Goal: Task Accomplishment & Management: Manage account settings

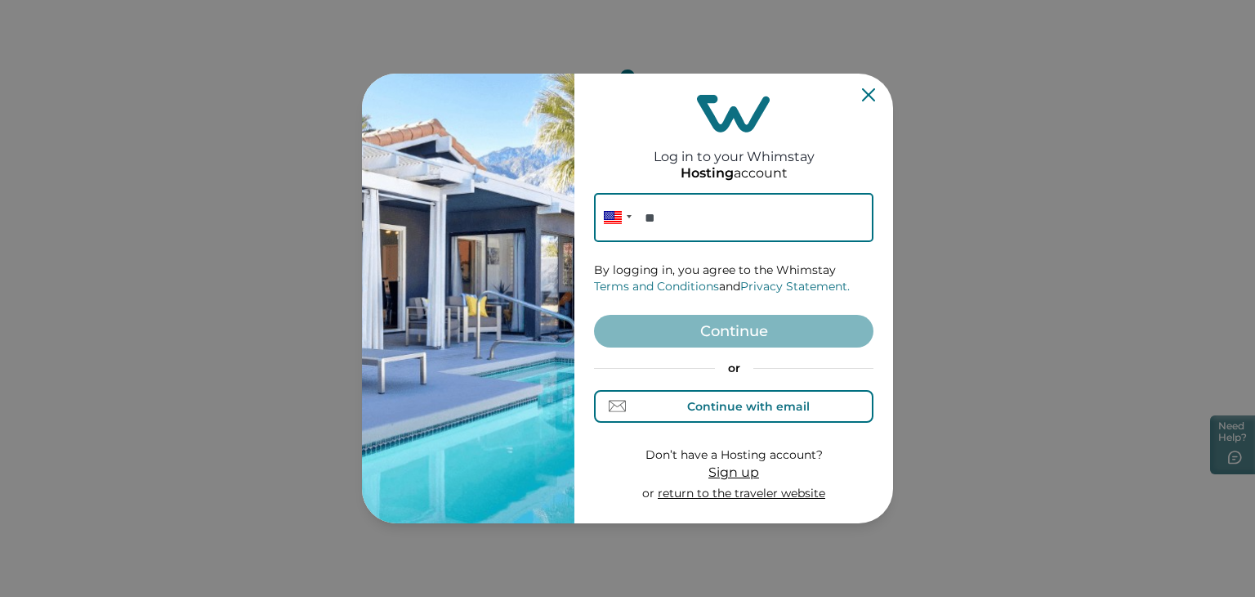
click at [716, 410] on div "Continue with email" at bounding box center [748, 406] width 123 height 13
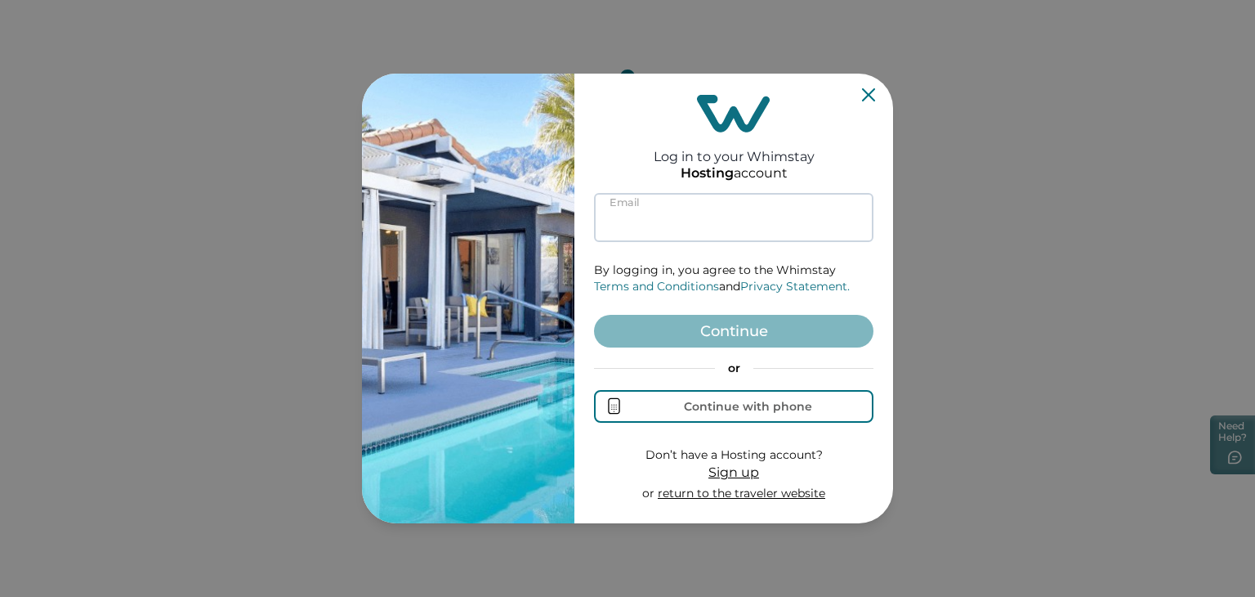
click at [657, 226] on input at bounding box center [734, 217] width 280 height 49
paste input "[EMAIL_ADDRESS][DOMAIN_NAME]"
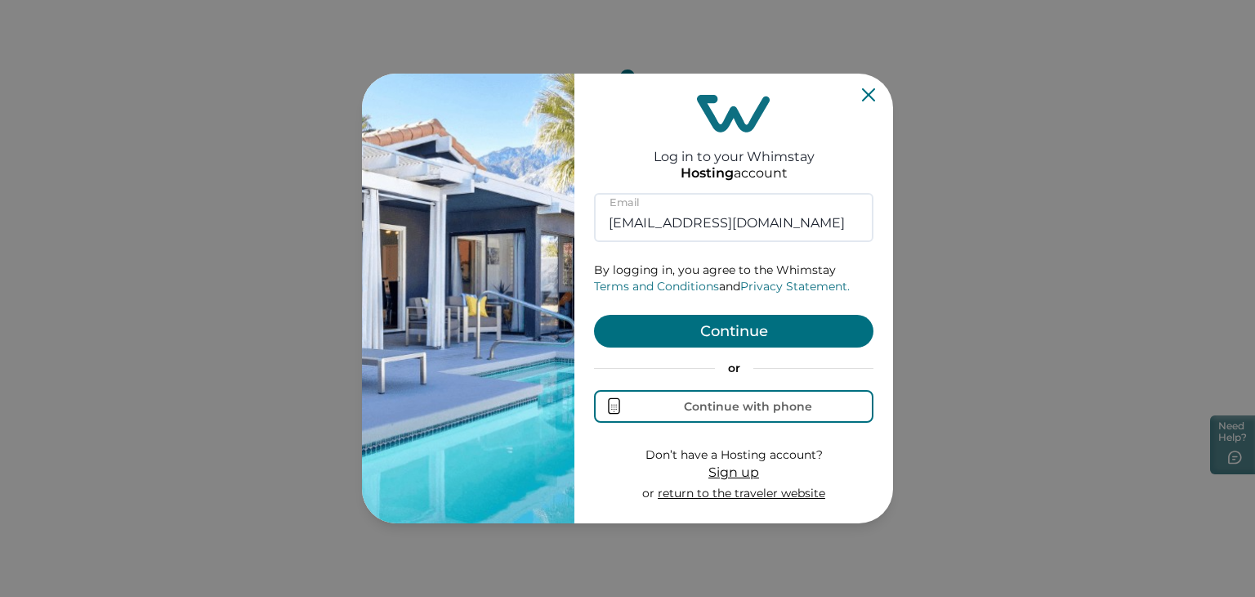
type input "[EMAIL_ADDRESS][DOMAIN_NAME]"
click at [714, 329] on button "Continue" at bounding box center [734, 331] width 280 height 33
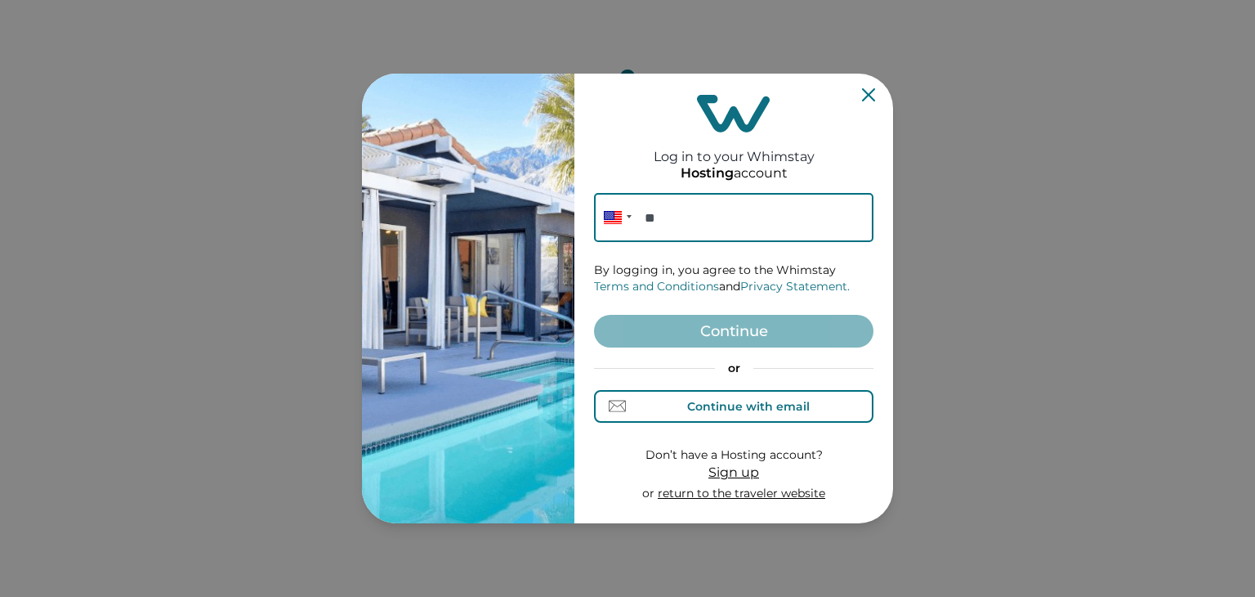
click at [713, 413] on div "Continue with email" at bounding box center [734, 405] width 151 height 17
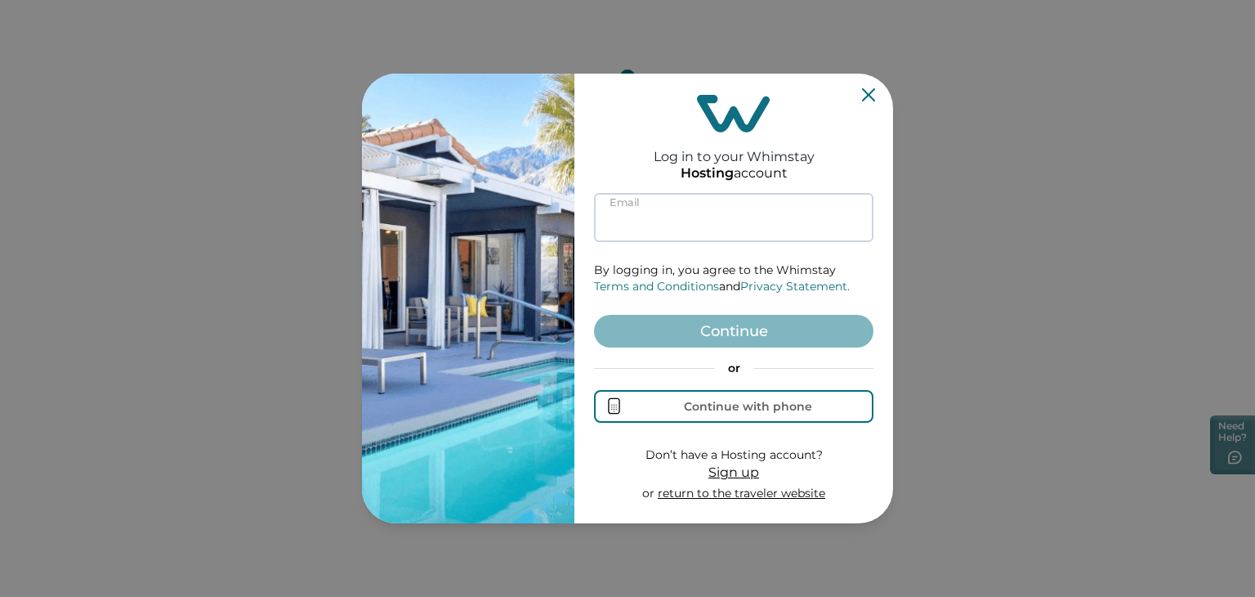
click at [665, 226] on input at bounding box center [734, 217] width 280 height 49
drag, startPoint x: 890, startPoint y: 204, endPoint x: 937, endPoint y: 181, distance: 53.0
paste input "[EMAIL_ADDRESS][DOMAIN_NAME]"
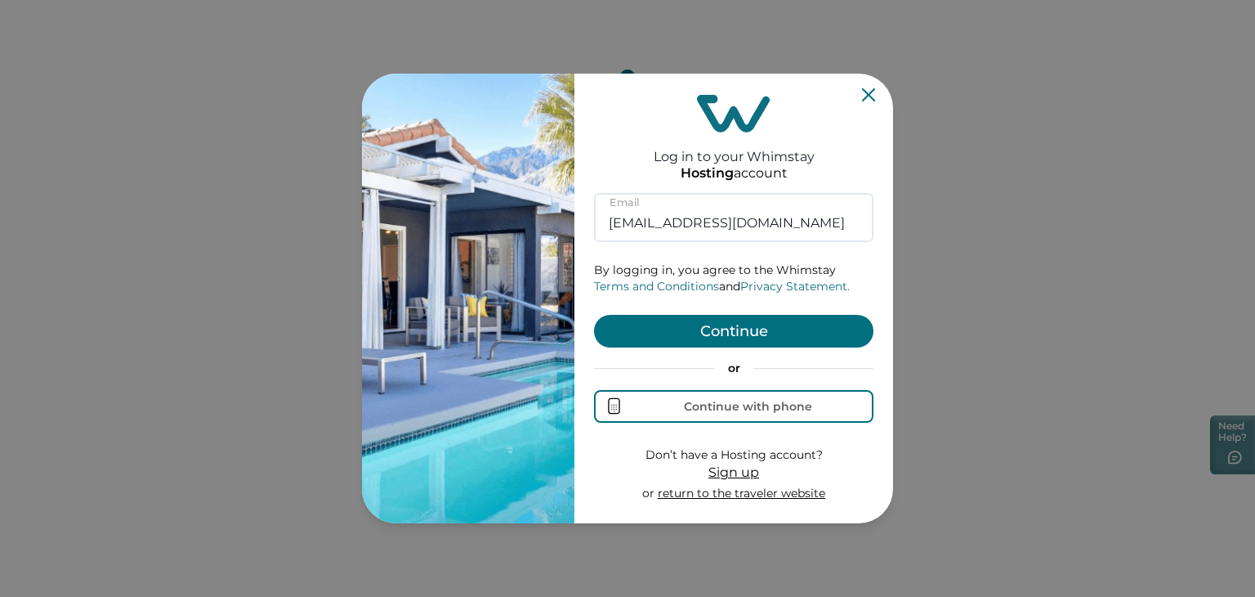
type input "[EMAIL_ADDRESS][DOMAIN_NAME]"
click at [716, 335] on button "Continue" at bounding box center [734, 331] width 280 height 33
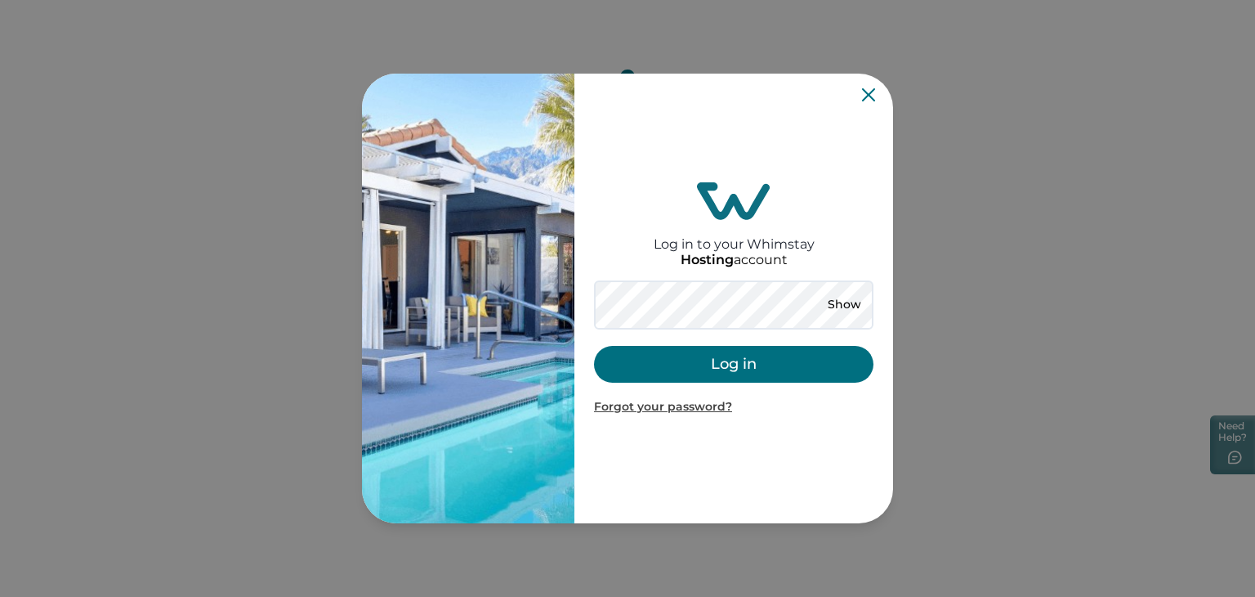
click at [689, 360] on button "Log in" at bounding box center [734, 364] width 280 height 37
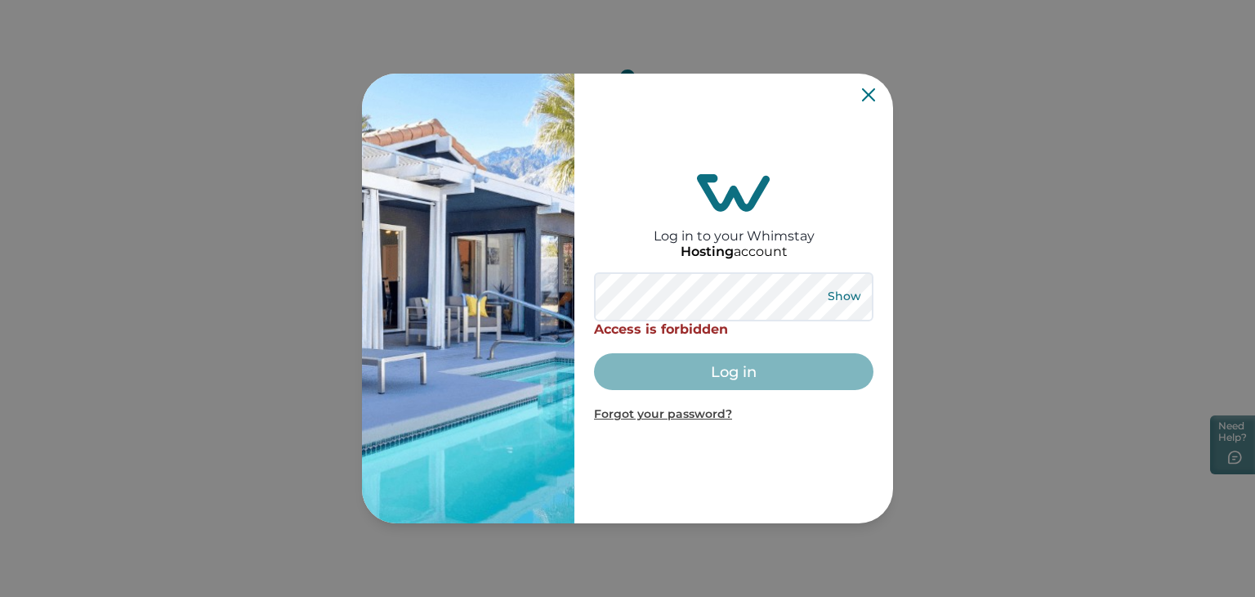
click at [848, 291] on button "Show" at bounding box center [844, 296] width 59 height 23
